Goal: Task Accomplishment & Management: Use online tool/utility

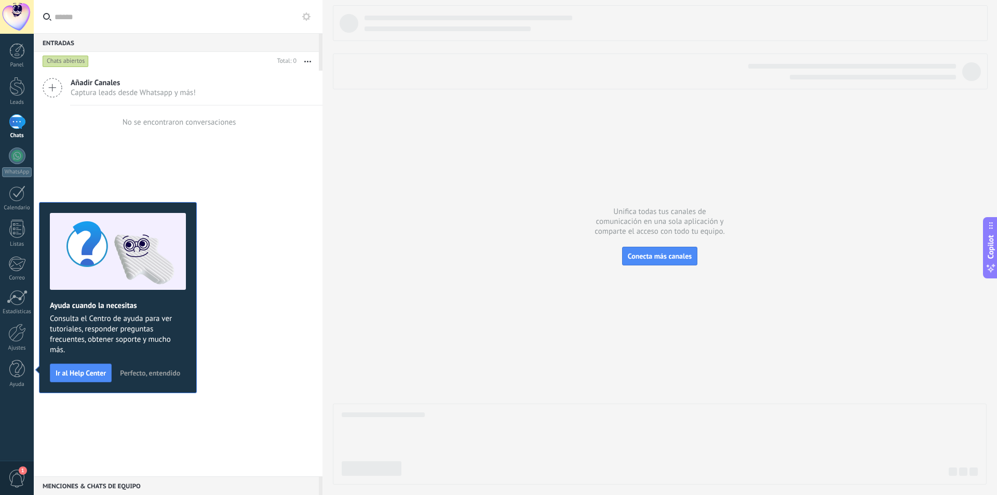
click at [457, 259] on div at bounding box center [660, 244] width 654 height 479
click at [17, 52] on div at bounding box center [17, 51] width 16 height 16
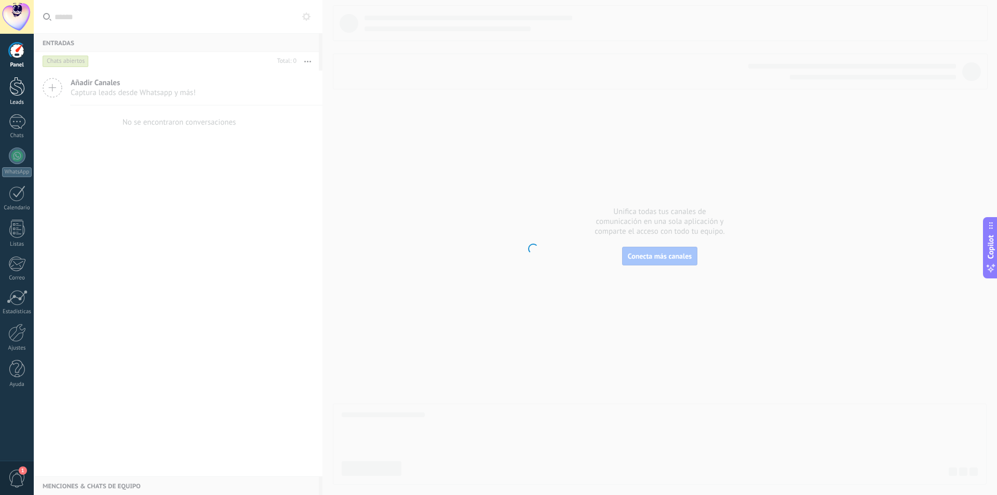
click at [26, 95] on link "Leads" at bounding box center [17, 91] width 34 height 29
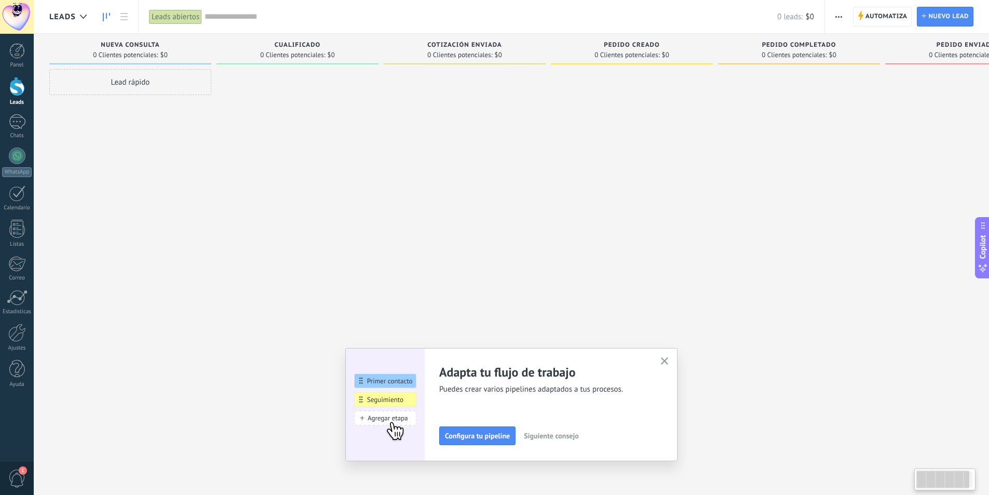
click at [11, 16] on div at bounding box center [17, 17] width 34 height 34
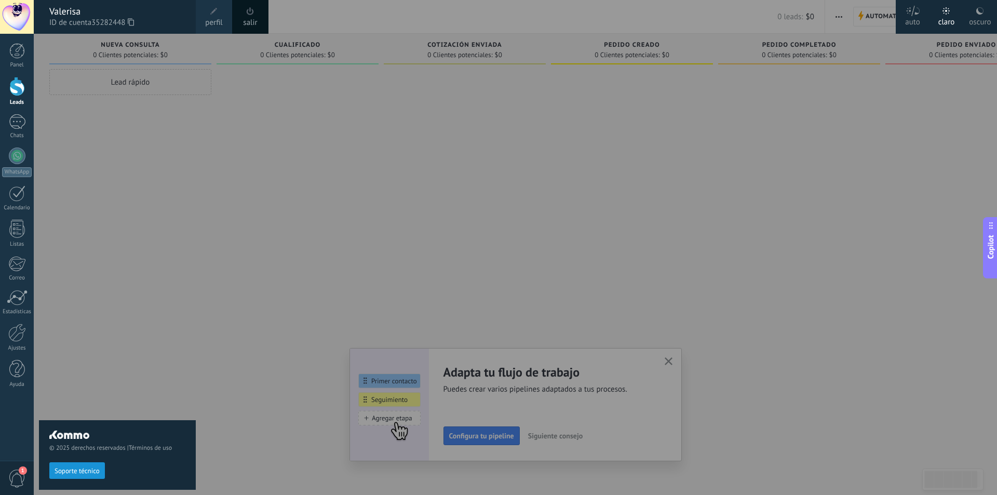
click at [979, 14] on use at bounding box center [979, 10] width 7 height 7
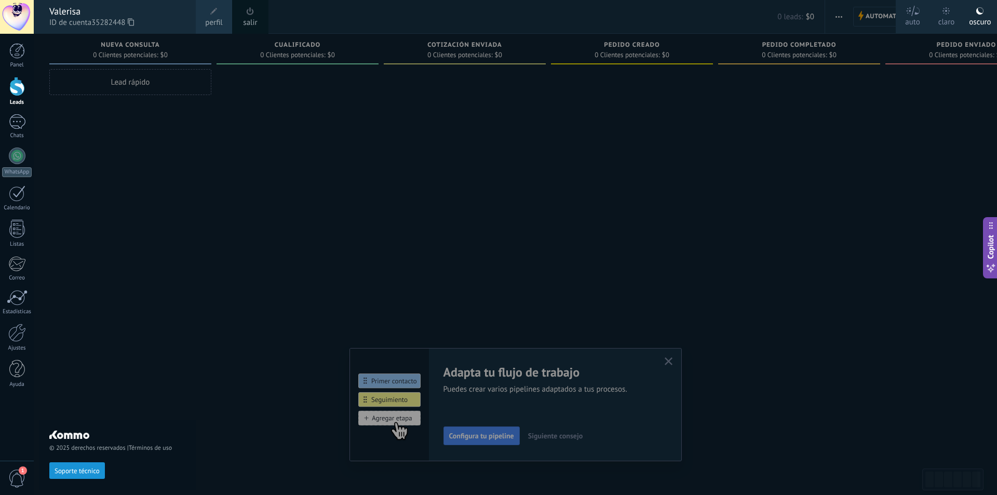
click at [702, 193] on div at bounding box center [532, 247] width 997 height 495
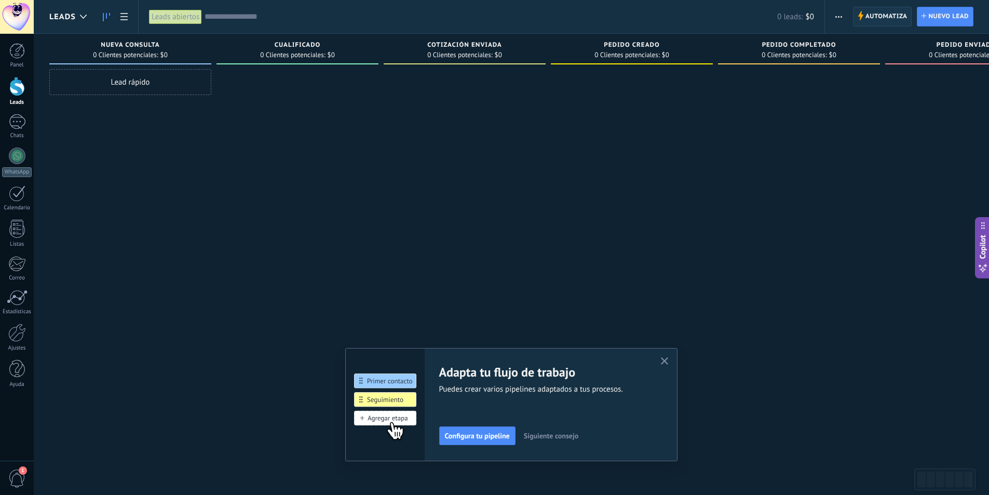
click at [891, 19] on span "Automatiza" at bounding box center [887, 16] width 42 height 19
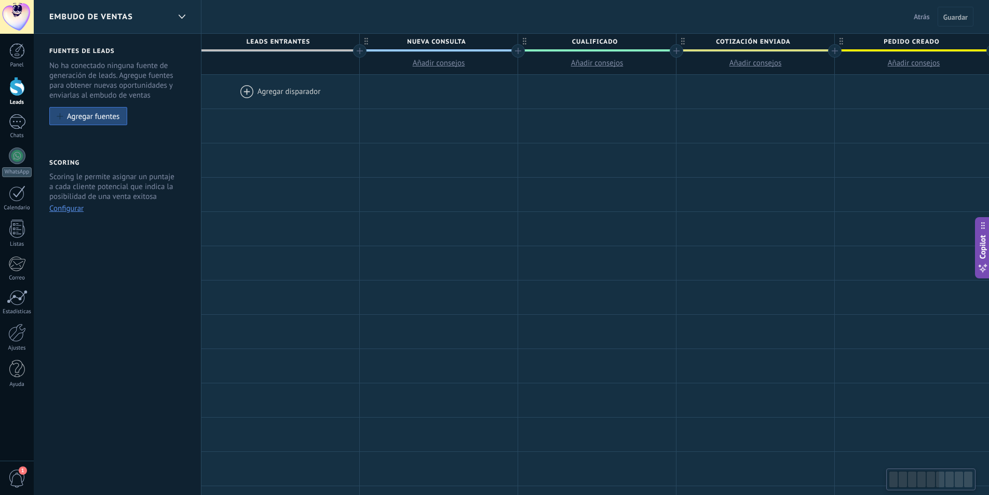
click at [239, 89] on div at bounding box center [281, 92] width 158 height 34
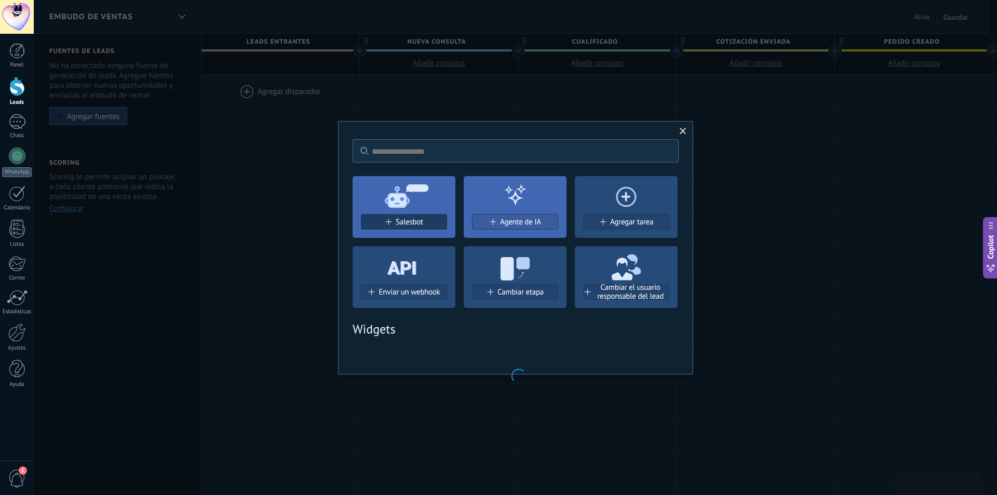
click at [417, 225] on div "No hay resultados Salesbot Agente de IA Agregar tarea Enviar un webhook Cambiar…" at bounding box center [515, 247] width 355 height 253
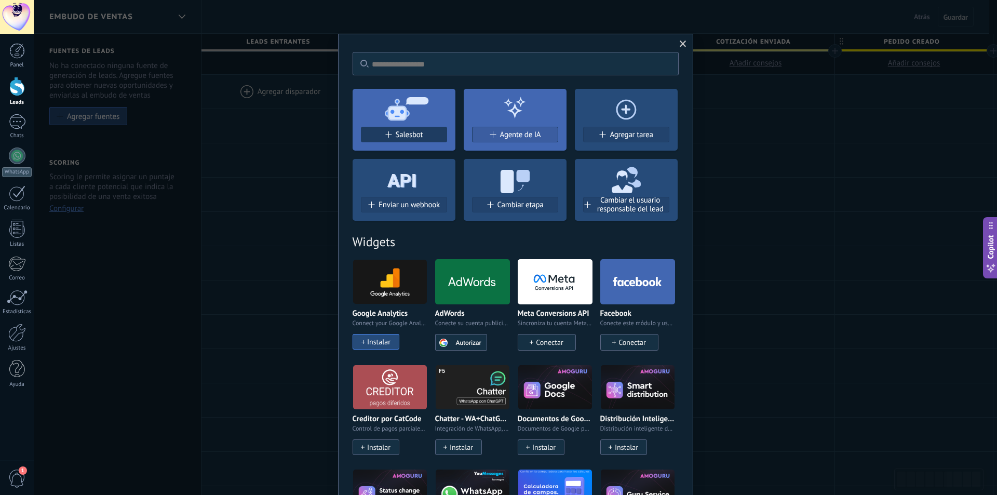
click at [427, 135] on div "Salesbot" at bounding box center [404, 134] width 85 height 9
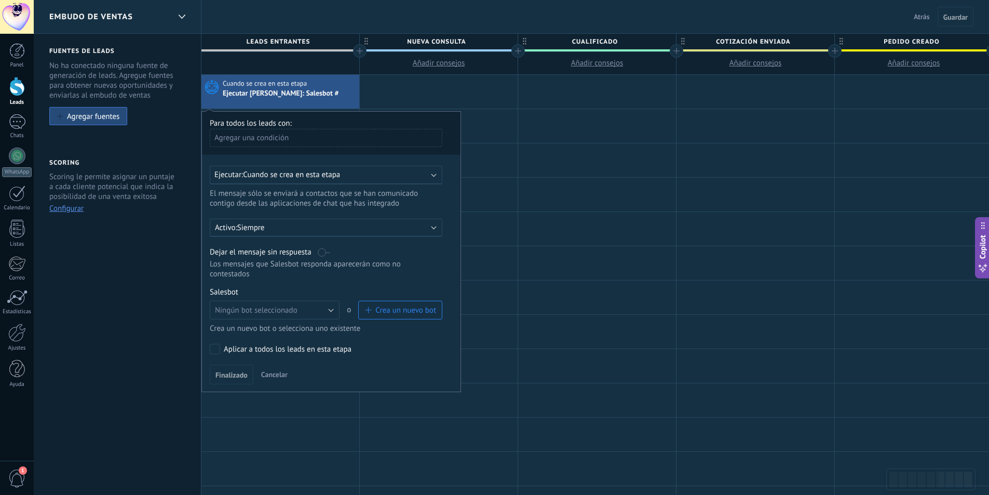
click at [416, 132] on div "Agregar una condición" at bounding box center [326, 138] width 233 height 18
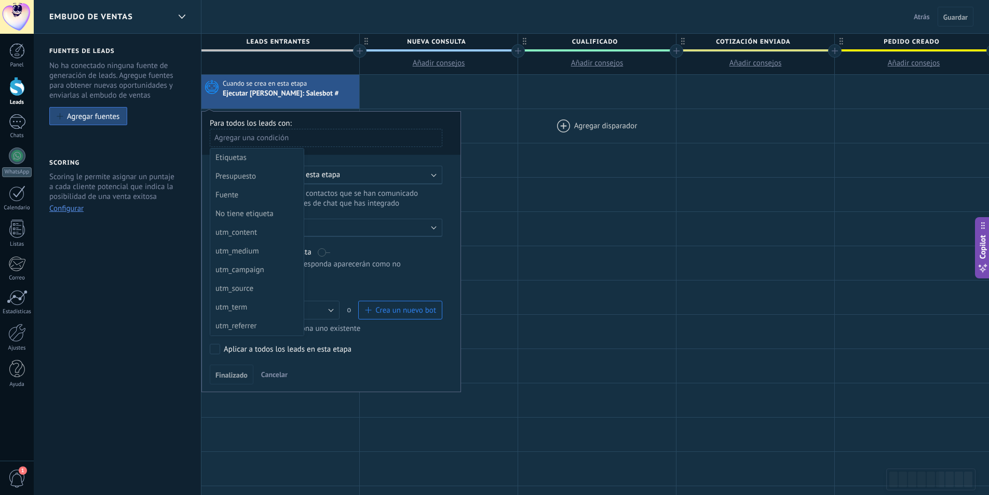
click at [554, 132] on div at bounding box center [597, 126] width 158 height 34
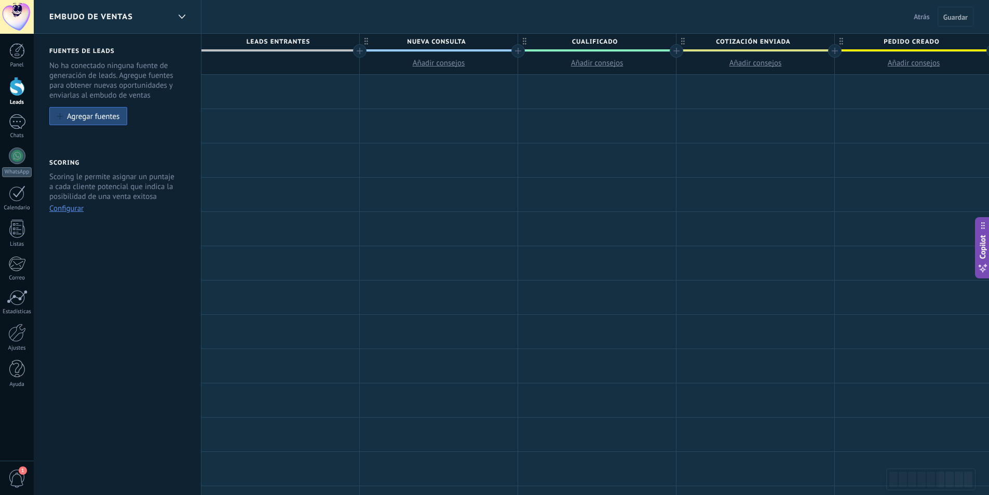
click at [261, 82] on div at bounding box center [281, 92] width 158 height 34
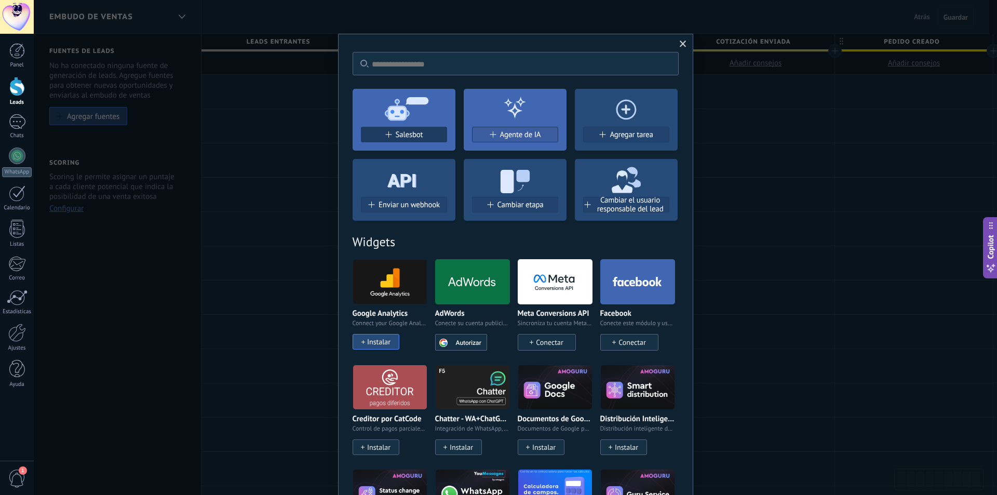
click at [423, 138] on div "Salesbot" at bounding box center [404, 134] width 85 height 9
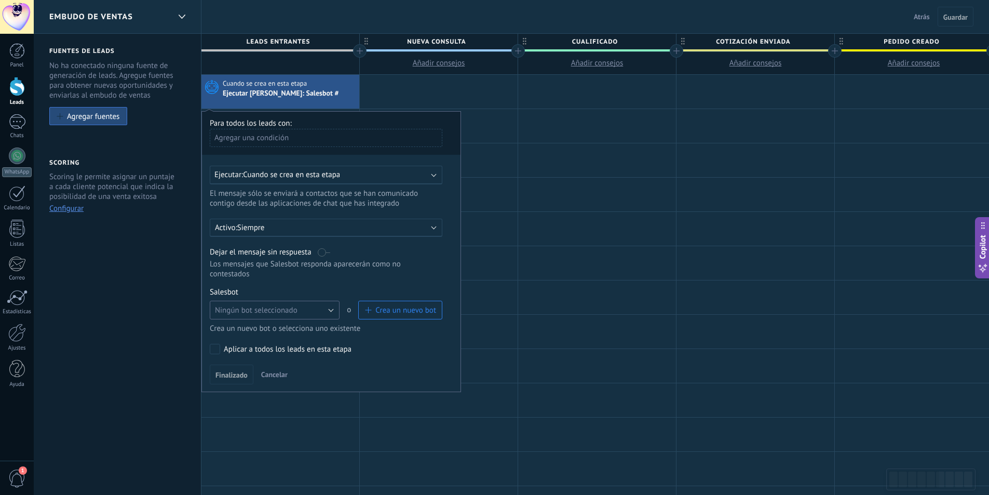
click at [314, 311] on button "Ningún bot seleccionado" at bounding box center [275, 310] width 130 height 19
click at [314, 311] on span "Ningún bot seleccionado" at bounding box center [270, 310] width 132 height 10
click at [379, 314] on span "Crea un nuevo bot" at bounding box center [406, 310] width 61 height 10
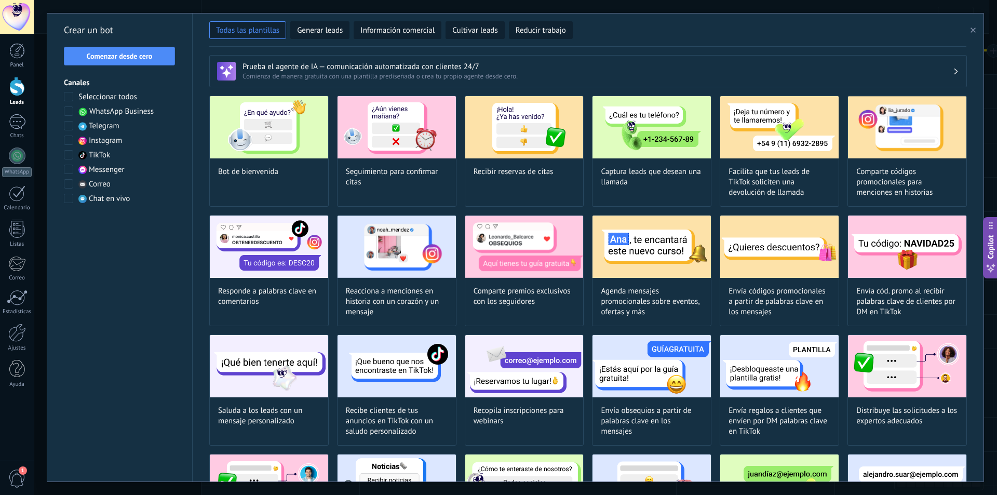
click at [117, 38] on div "Crear un bot Comenzar desde cero Canales Seleccionar todos WhatsApp Business Te…" at bounding box center [119, 248] width 145 height 468
click at [975, 28] on icon "button" at bounding box center [973, 30] width 5 height 5
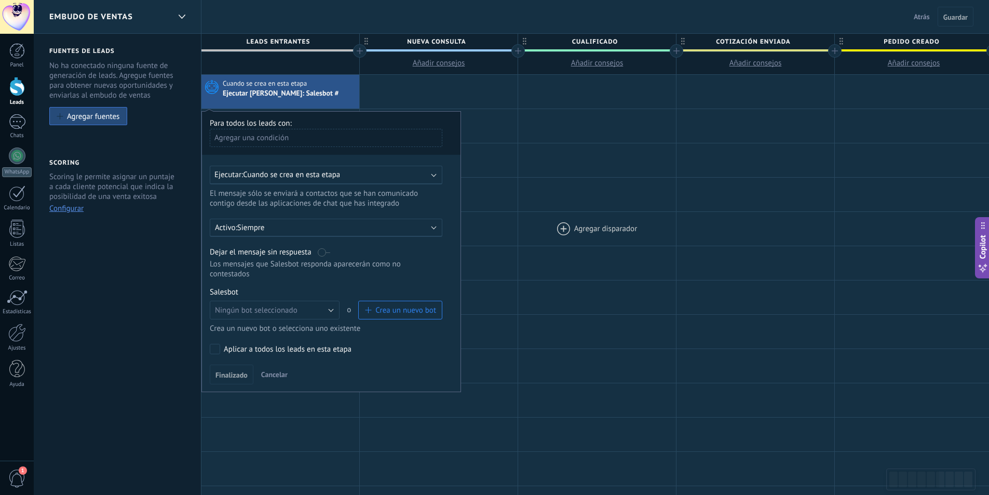
click at [624, 224] on div at bounding box center [597, 229] width 158 height 34
